Goal: Task Accomplishment & Management: Manage account settings

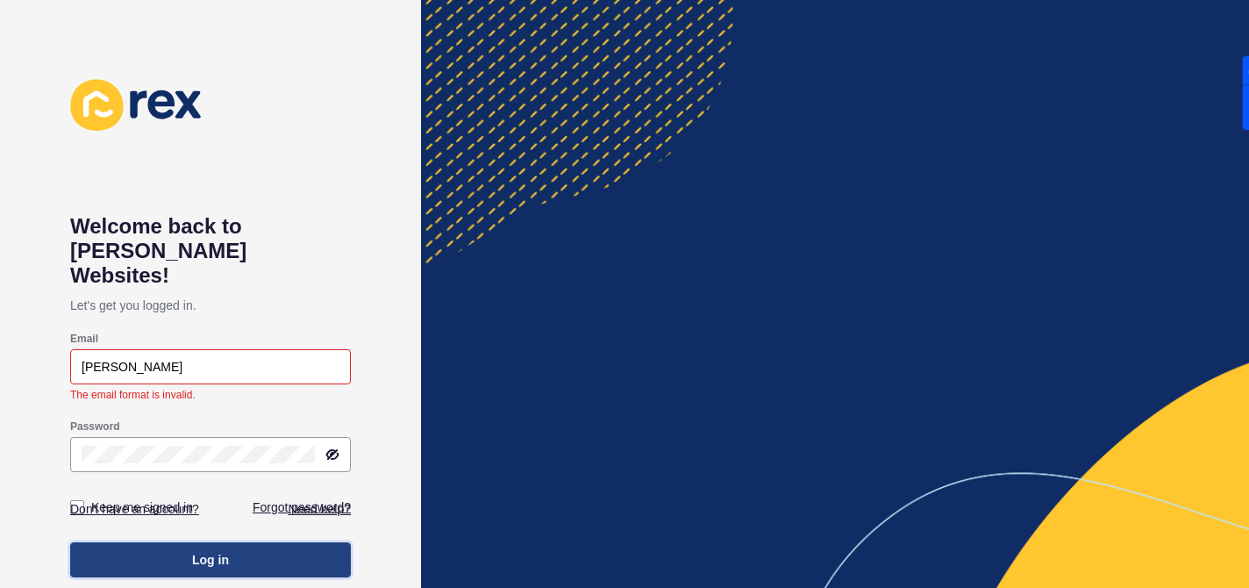
click at [180, 509] on div "Welcome back to Rex Websites! Let's get you logged in. Email Webb The email for…" at bounding box center [210, 294] width 281 height 430
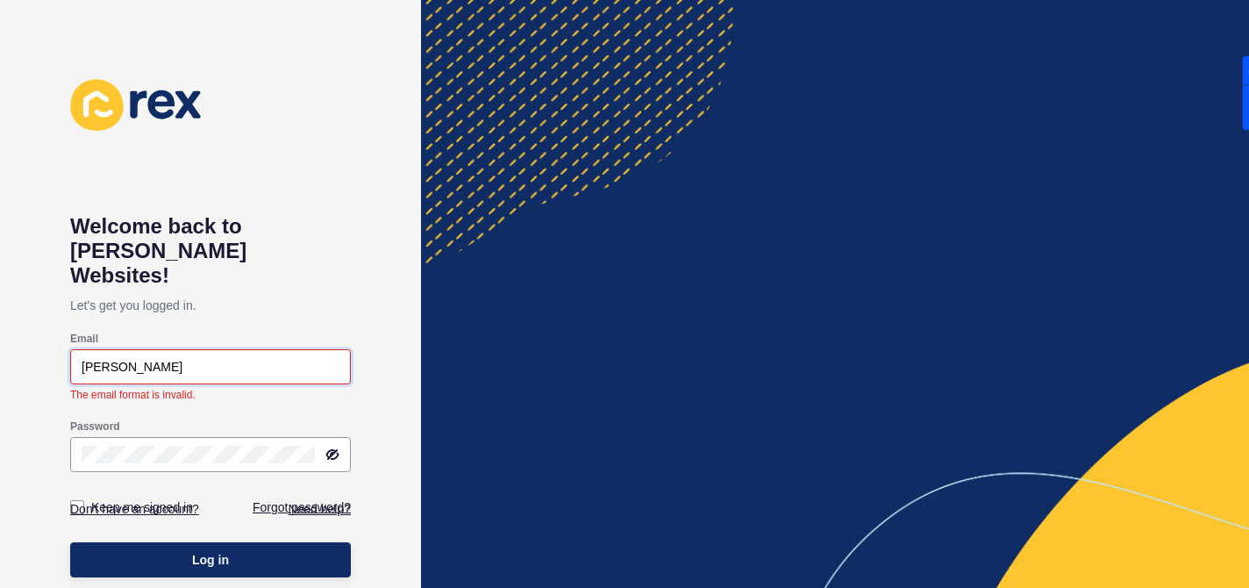
click at [250, 358] on input "Webb" at bounding box center [211, 367] width 258 height 18
click at [236, 358] on input "Webb" at bounding box center [211, 367] width 258 height 18
type input "W"
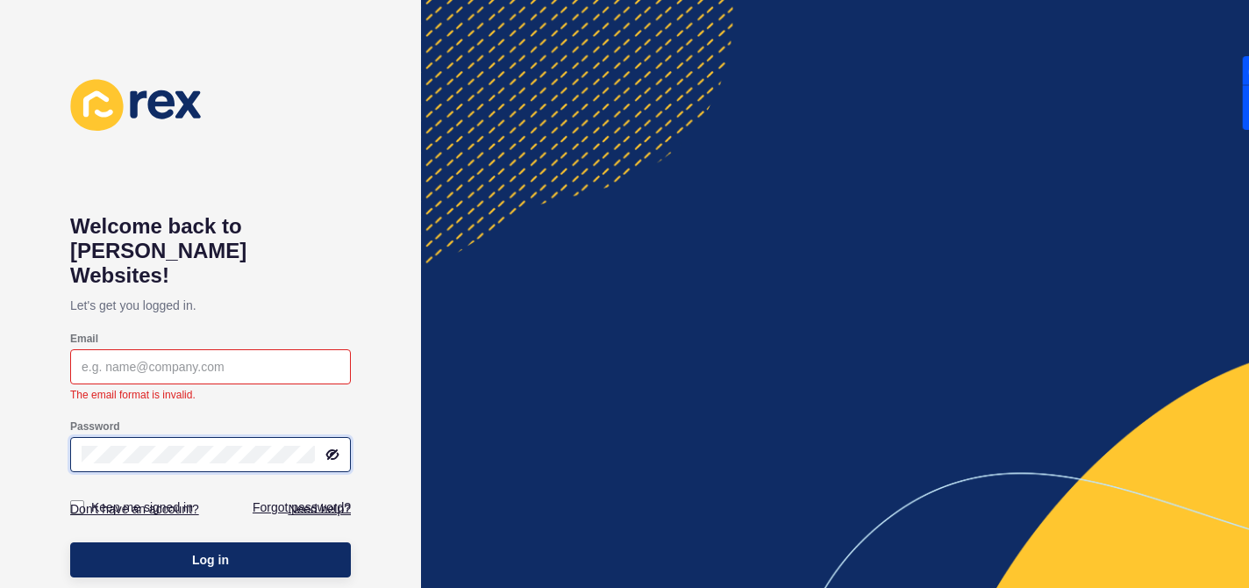
click at [147, 434] on div "Password" at bounding box center [210, 446] width 281 height 70
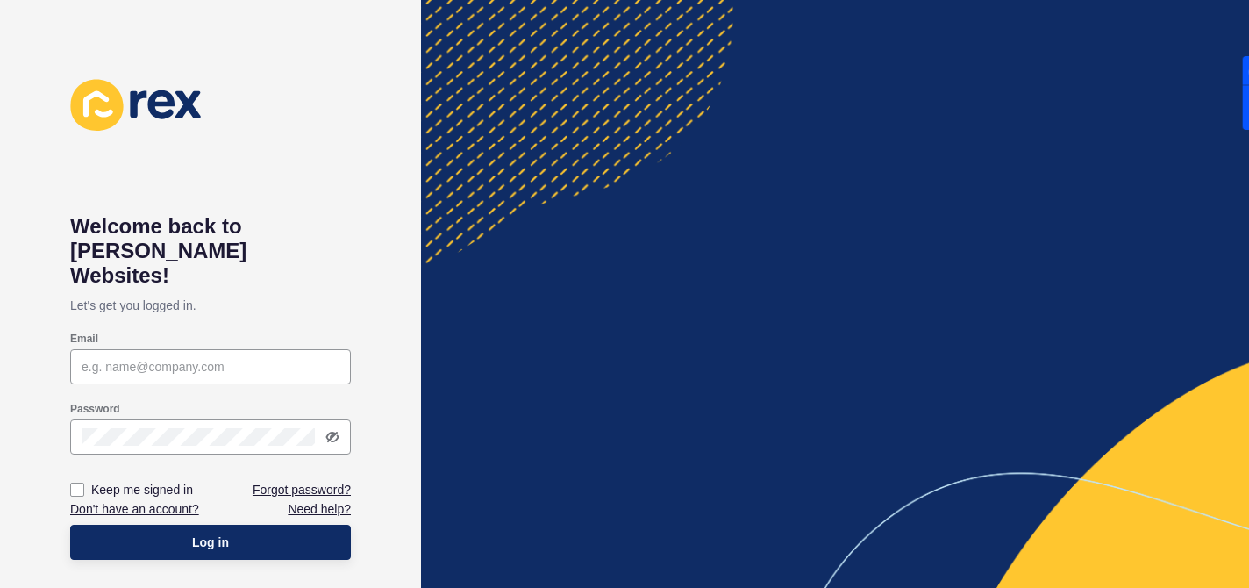
click at [127, 132] on div "Welcome back to Rex Websites! Let's get you logged in. Email Password Keep me s…" at bounding box center [210, 294] width 281 height 430
